Goal: Navigation & Orientation: Understand site structure

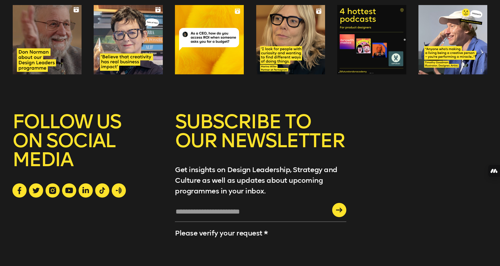
scroll to position [2345, 0]
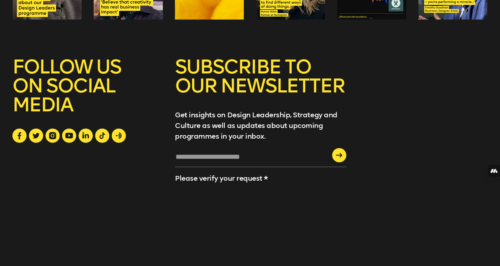
click at [257, 251] on div "Terms and conditions Privacy policy Made by Charmer © 2025 Future London Academ…" at bounding box center [249, 258] width 475 height 59
click at [267, 265] on link "Privacy policy" at bounding box center [261, 270] width 35 height 7
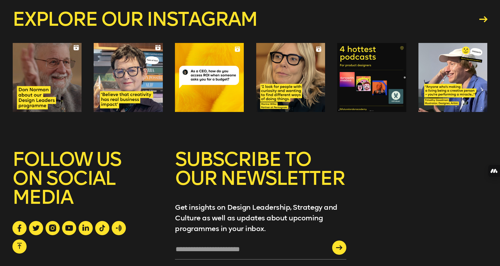
scroll to position [7244, 0]
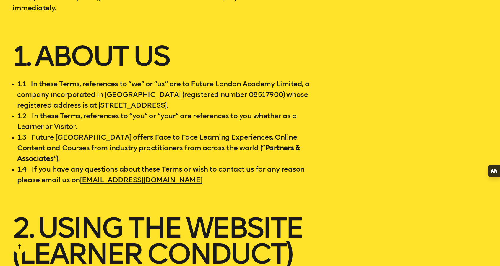
scroll to position [854, 0]
